Goal: Find specific page/section: Find specific page/section

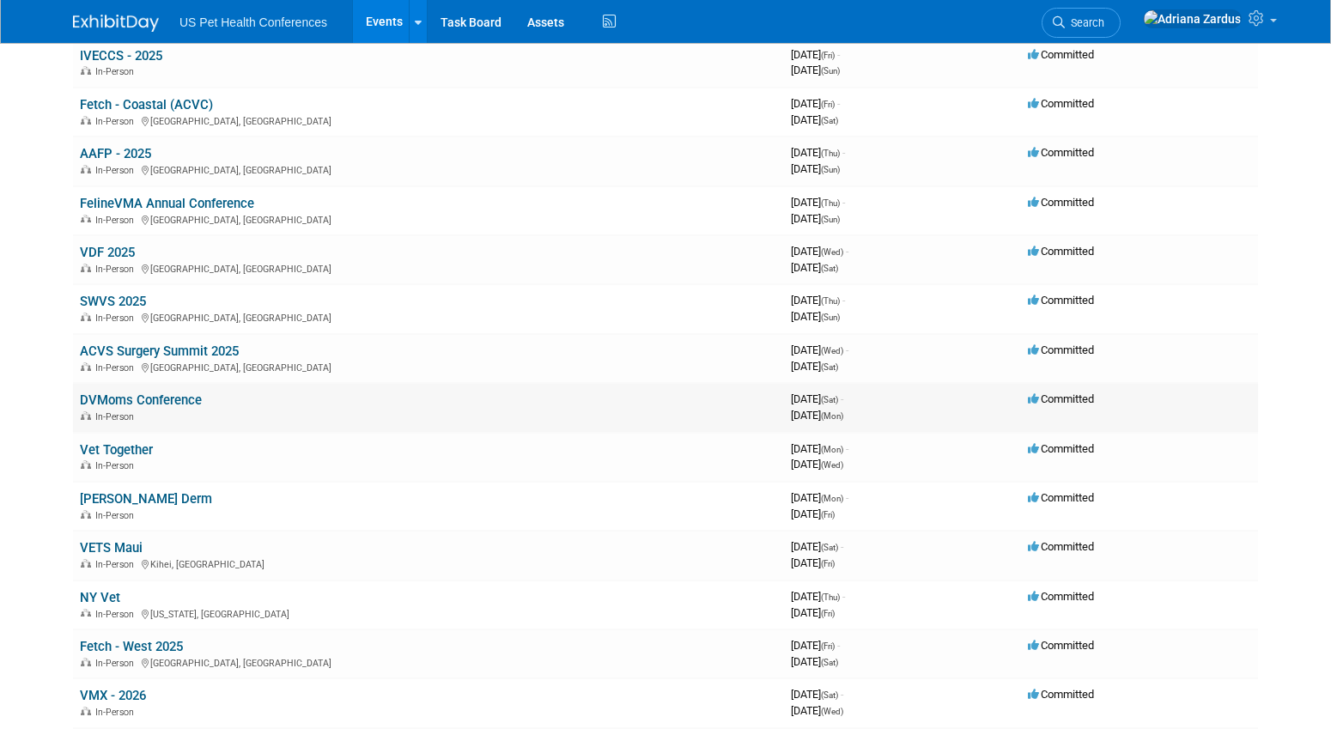
scroll to position [247, 0]
click at [94, 549] on link "VETS Maui" at bounding box center [111, 546] width 63 height 15
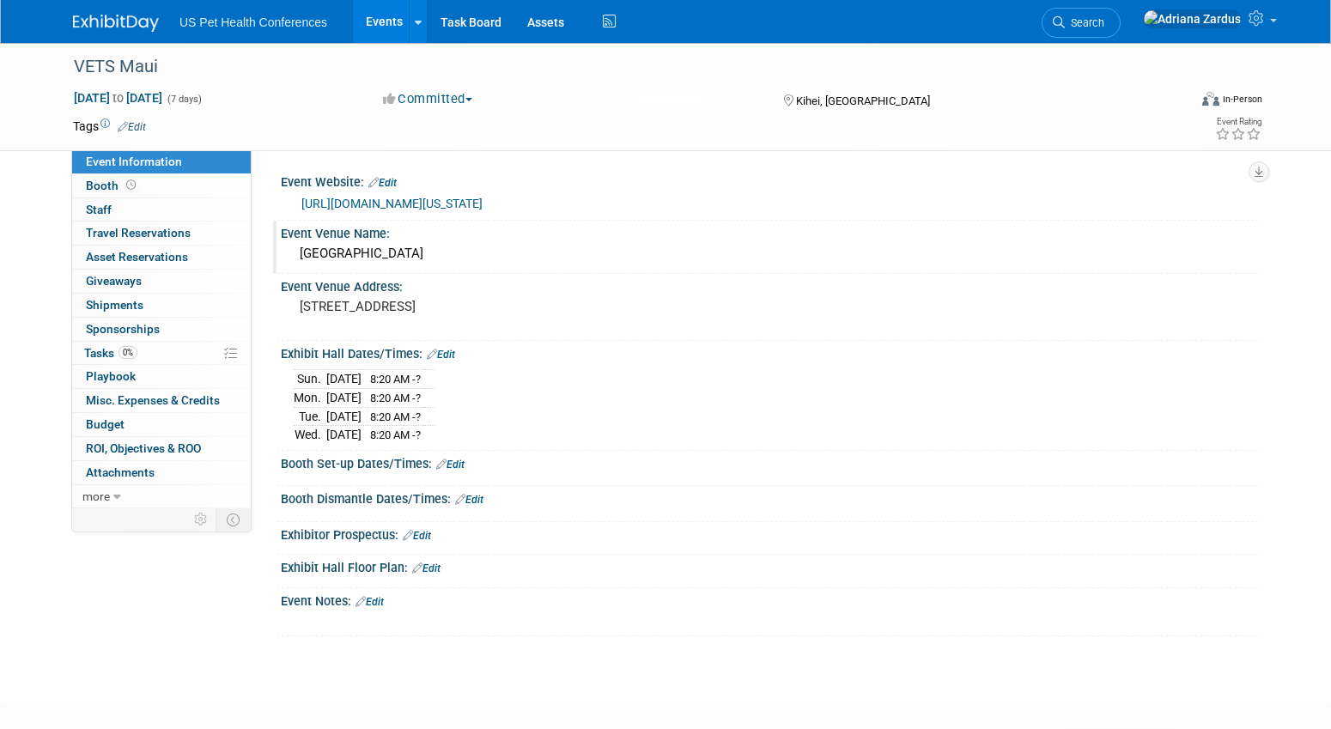
drag, startPoint x: 308, startPoint y: 256, endPoint x: 460, endPoint y: 265, distance: 152.3
click at [460, 265] on div "[GEOGRAPHIC_DATA]" at bounding box center [770, 253] width 952 height 27
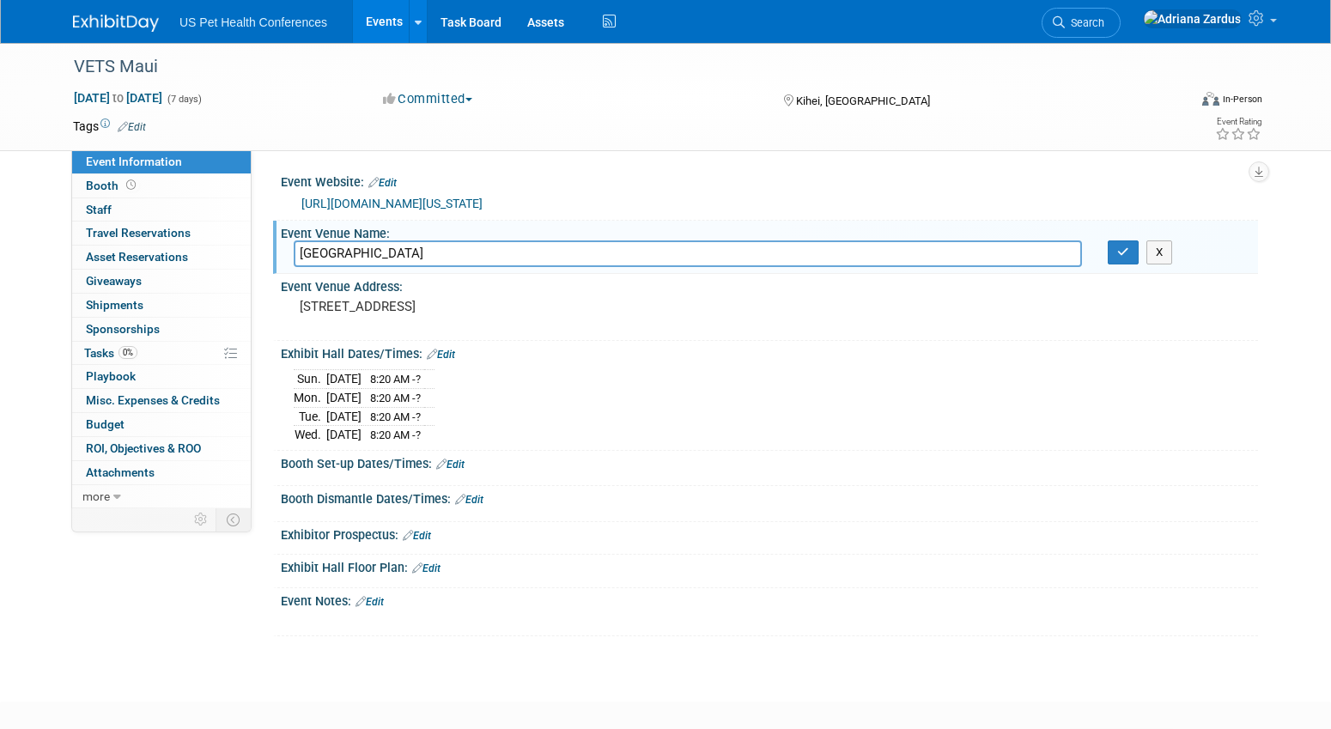
click at [453, 258] on input "[GEOGRAPHIC_DATA]" at bounding box center [688, 253] width 788 height 27
